Goal: Transaction & Acquisition: Purchase product/service

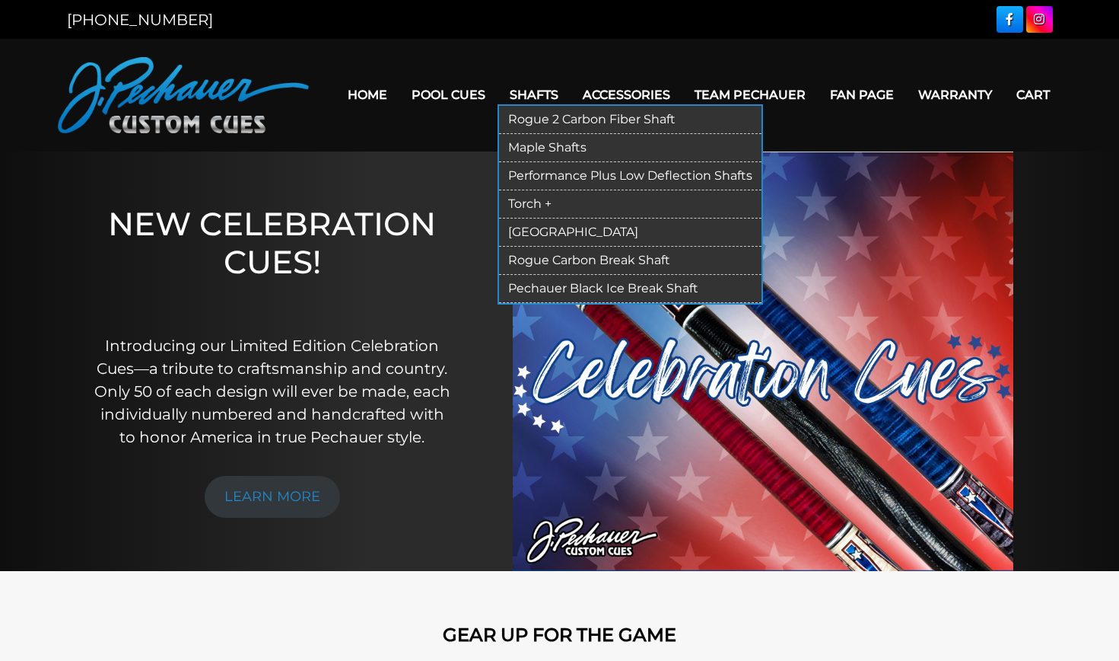
click at [523, 94] on link "Shafts" at bounding box center [534, 94] width 73 height 39
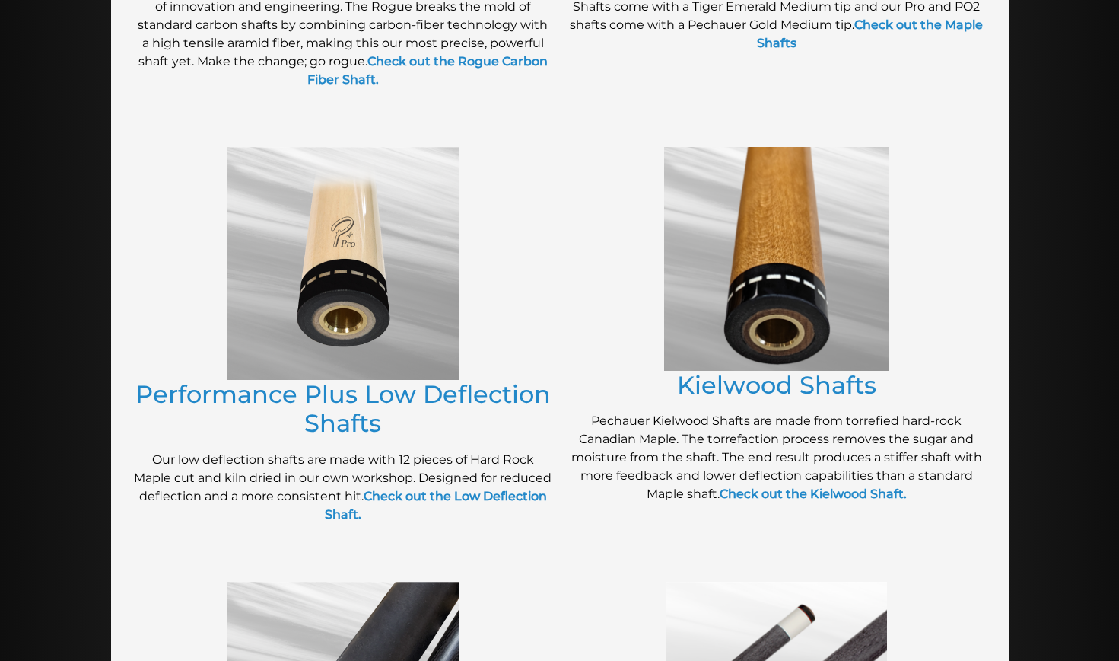
scroll to position [854, 0]
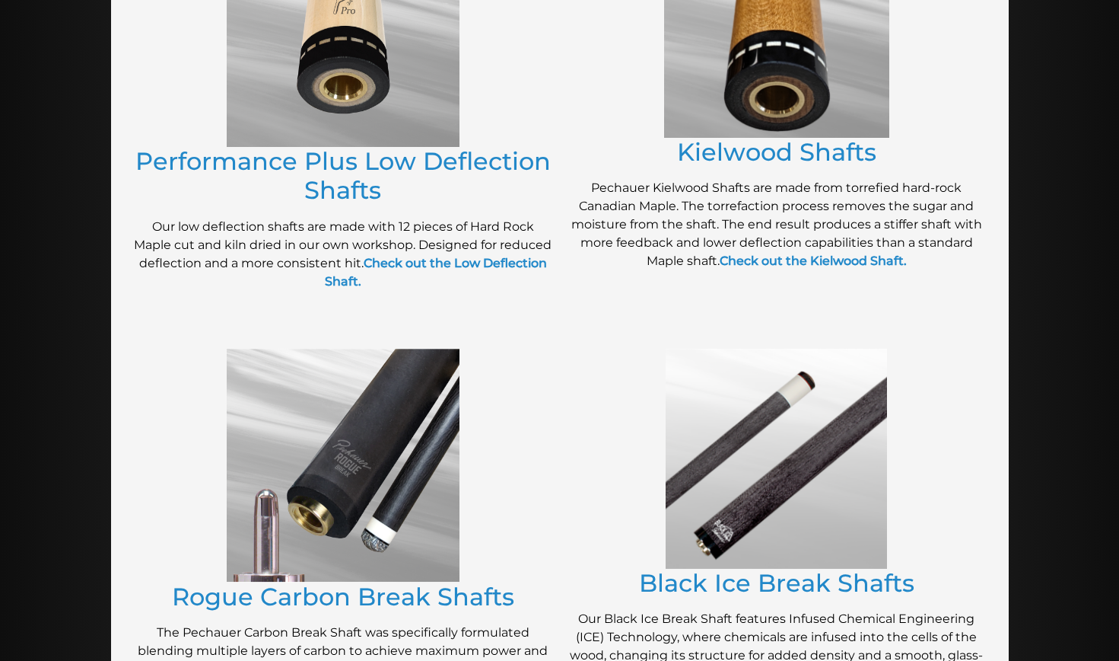
click at [369, 77] on img at bounding box center [343, 30] width 233 height 233
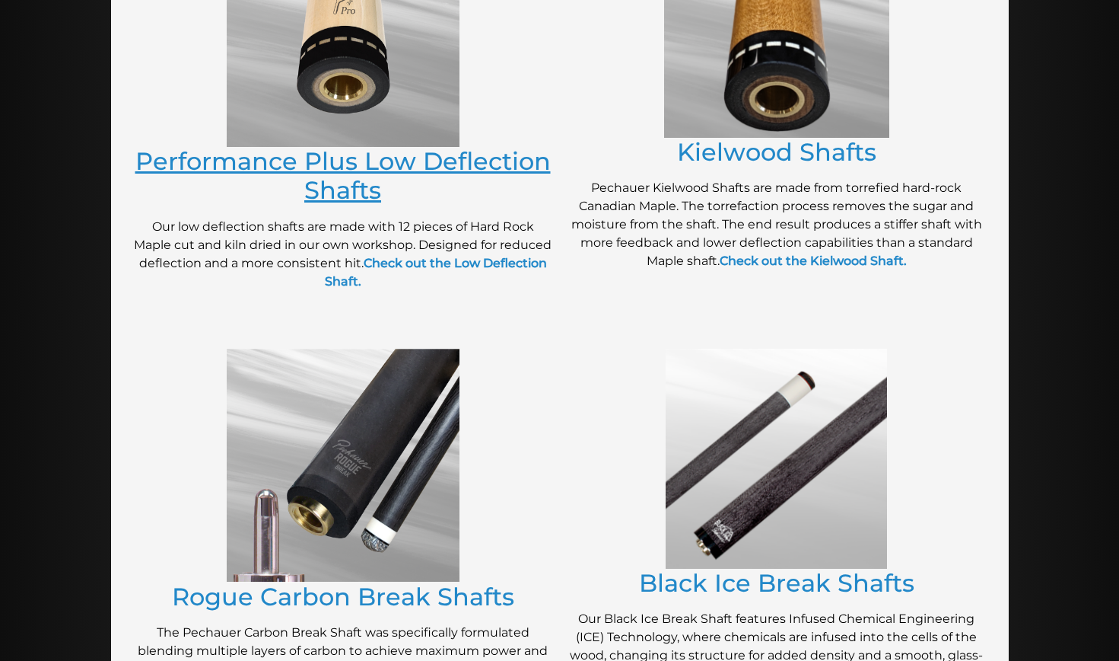
click at [351, 174] on link "Performance Plus Low Deflection Shafts" at bounding box center [342, 175] width 415 height 59
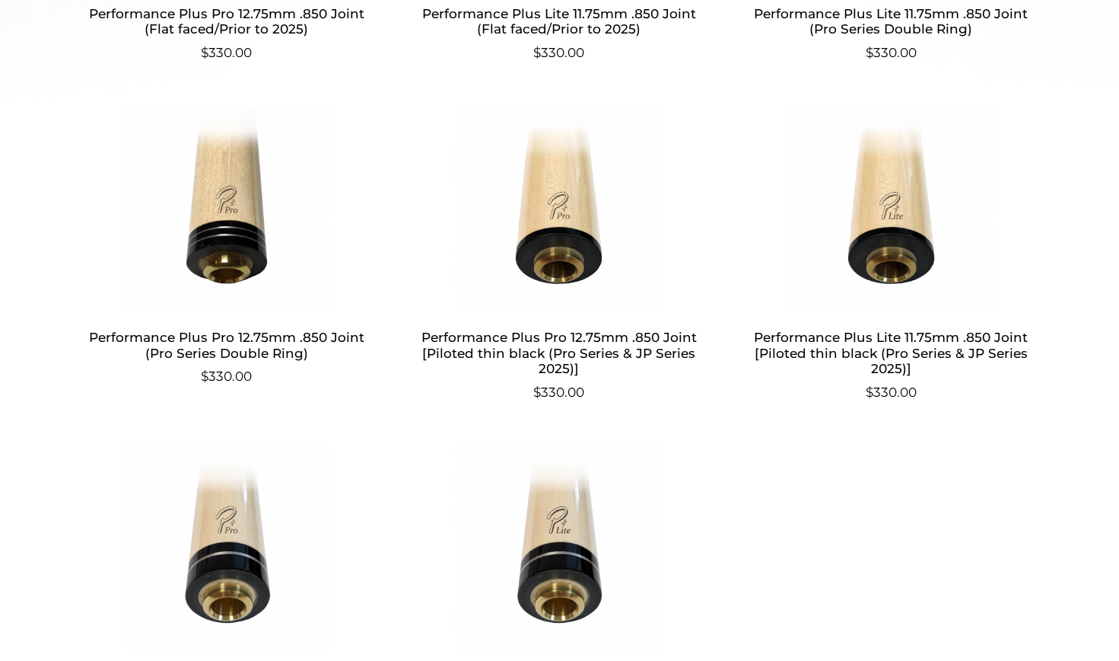
scroll to position [854, 0]
